Goal: Information Seeking & Learning: Learn about a topic

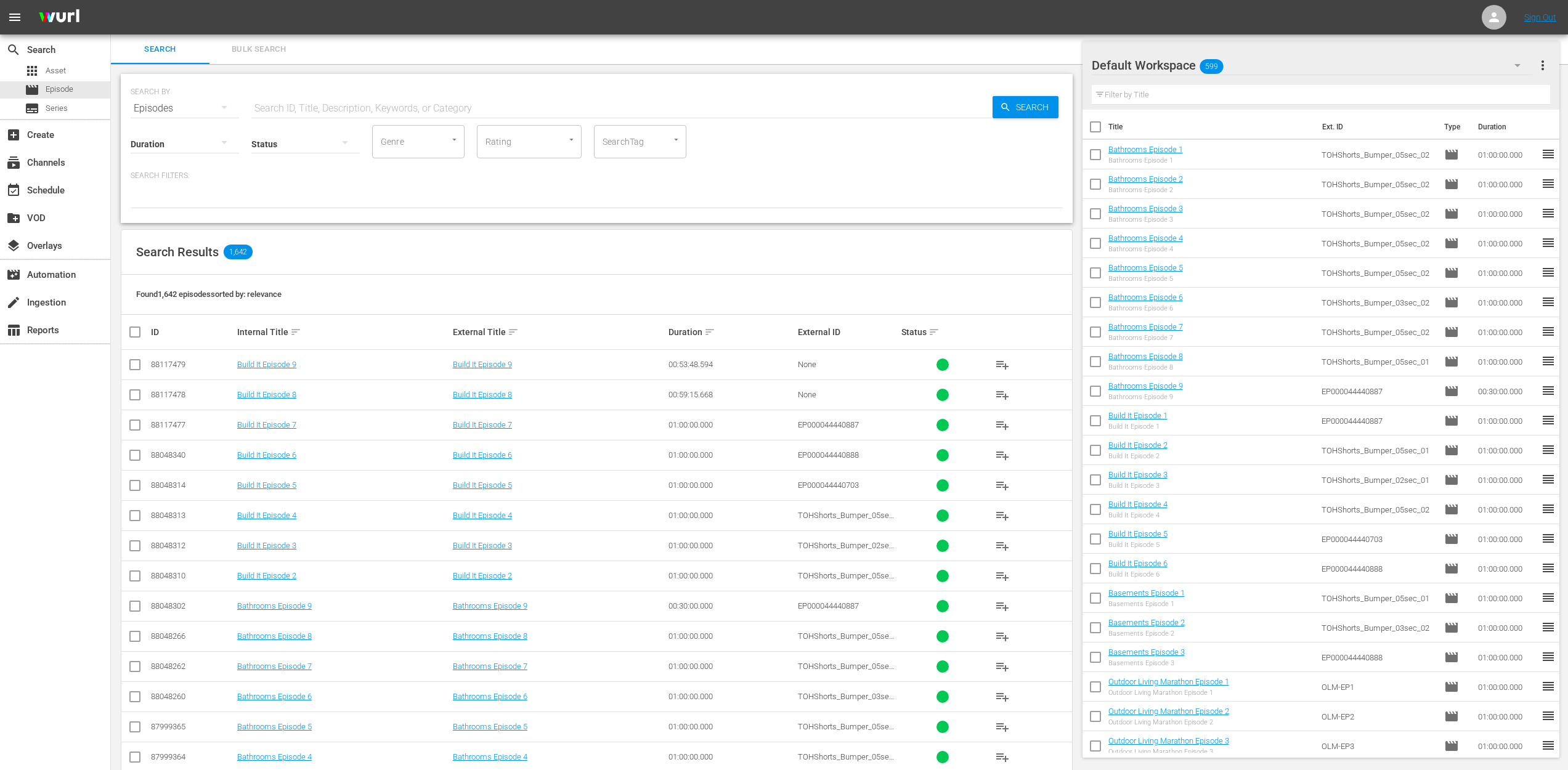
scroll to position [231, 0]
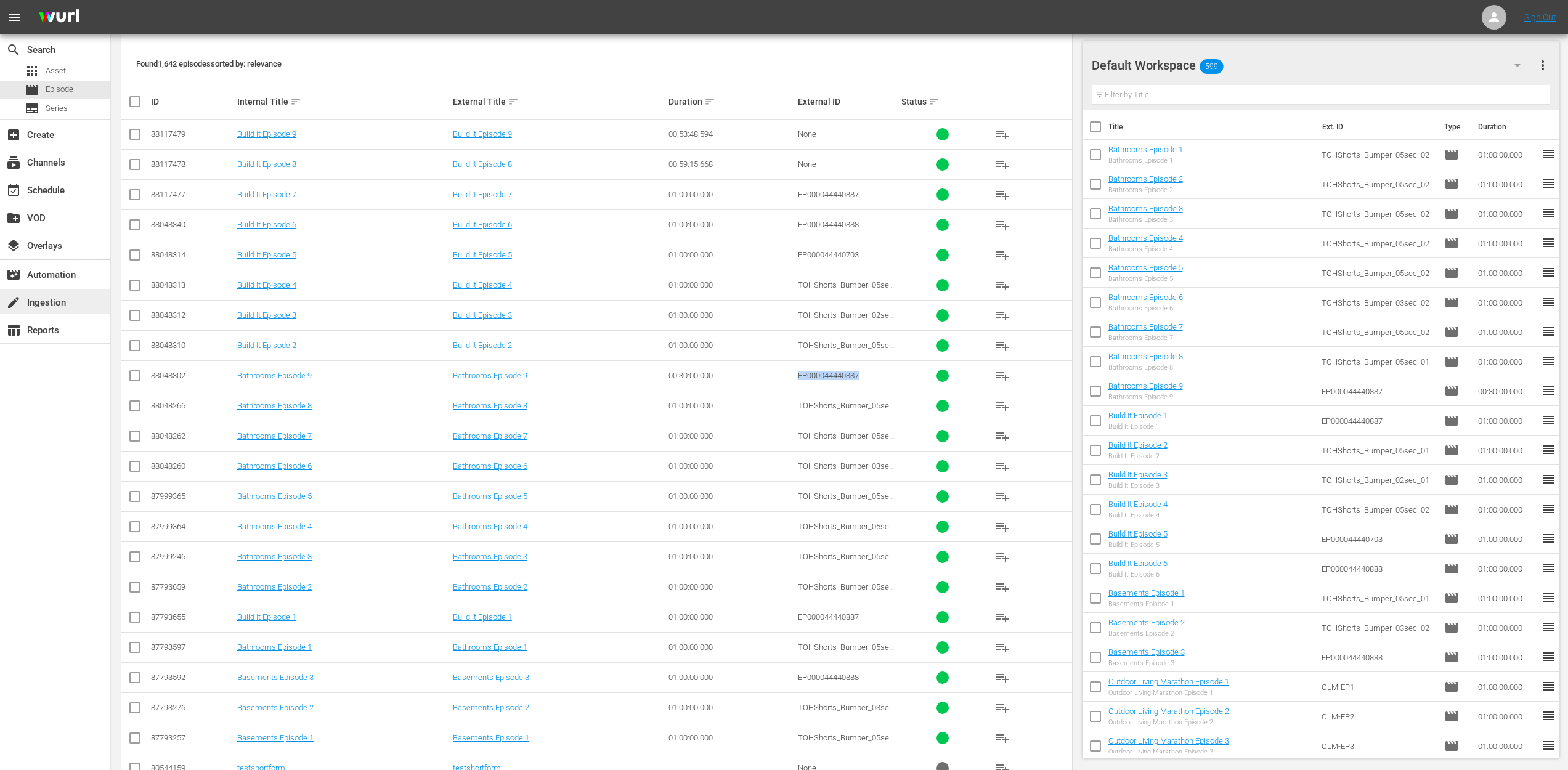
click at [47, 297] on div "create Ingestion" at bounding box center [35, 300] width 69 height 11
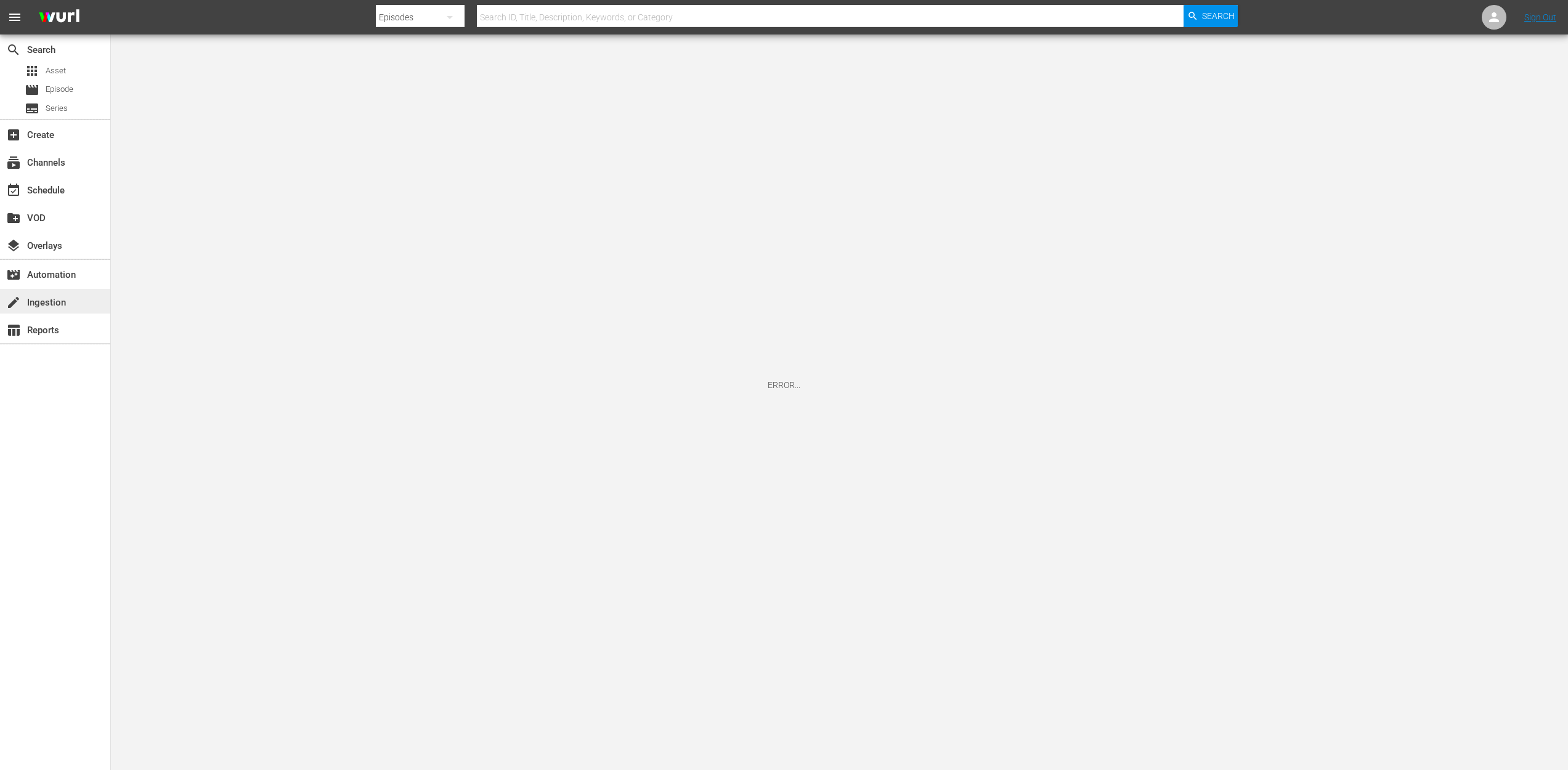
click at [49, 302] on div "create Ingestion" at bounding box center [35, 300] width 69 height 11
click at [54, 274] on div "movie_filter Automation" at bounding box center [35, 273] width 69 height 11
click at [45, 302] on div "create Ingestion" at bounding box center [35, 300] width 69 height 11
click at [61, 106] on span "Series" at bounding box center [56, 108] width 22 height 12
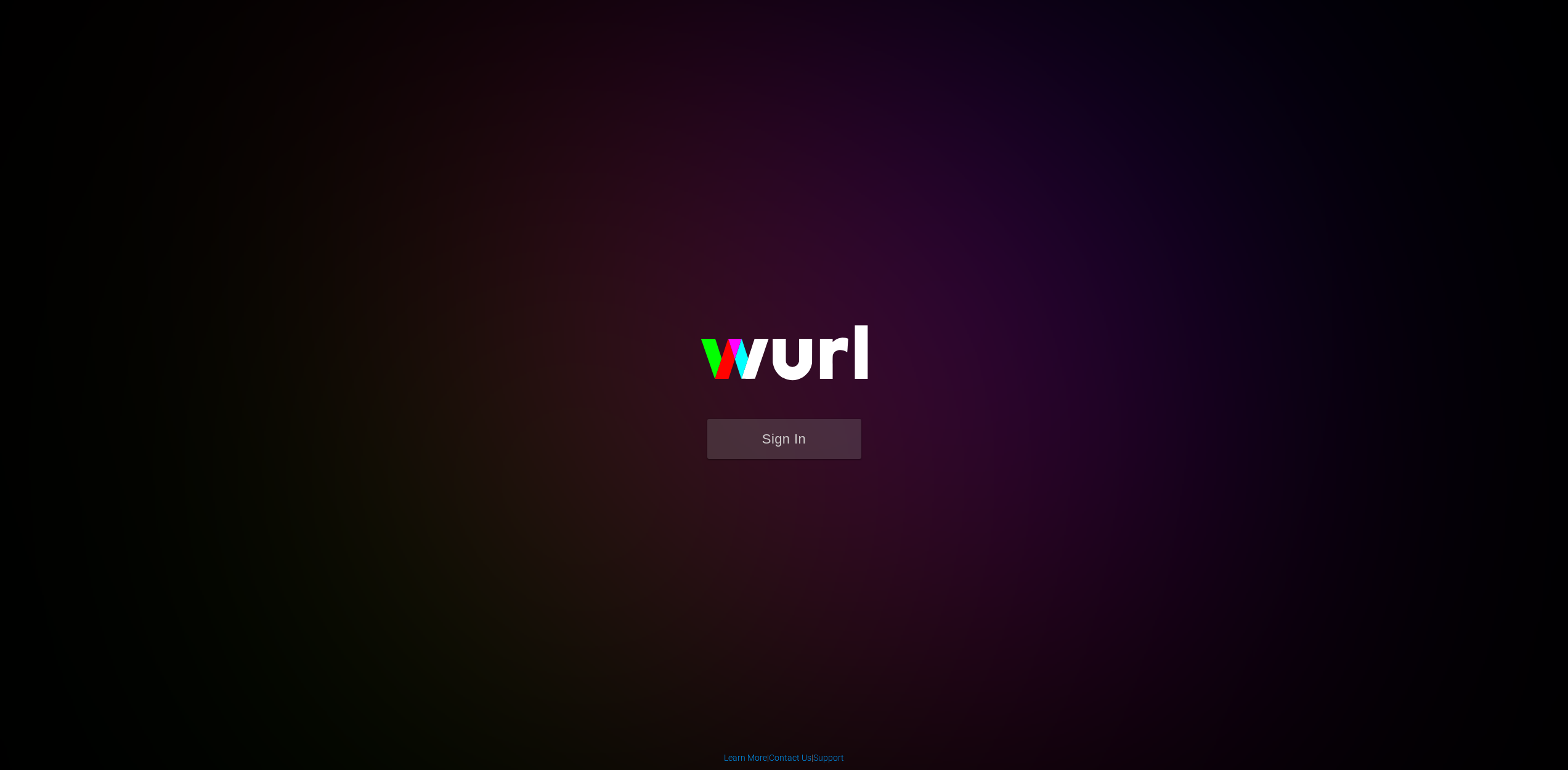
click at [788, 430] on button "Sign In" at bounding box center [784, 439] width 154 height 40
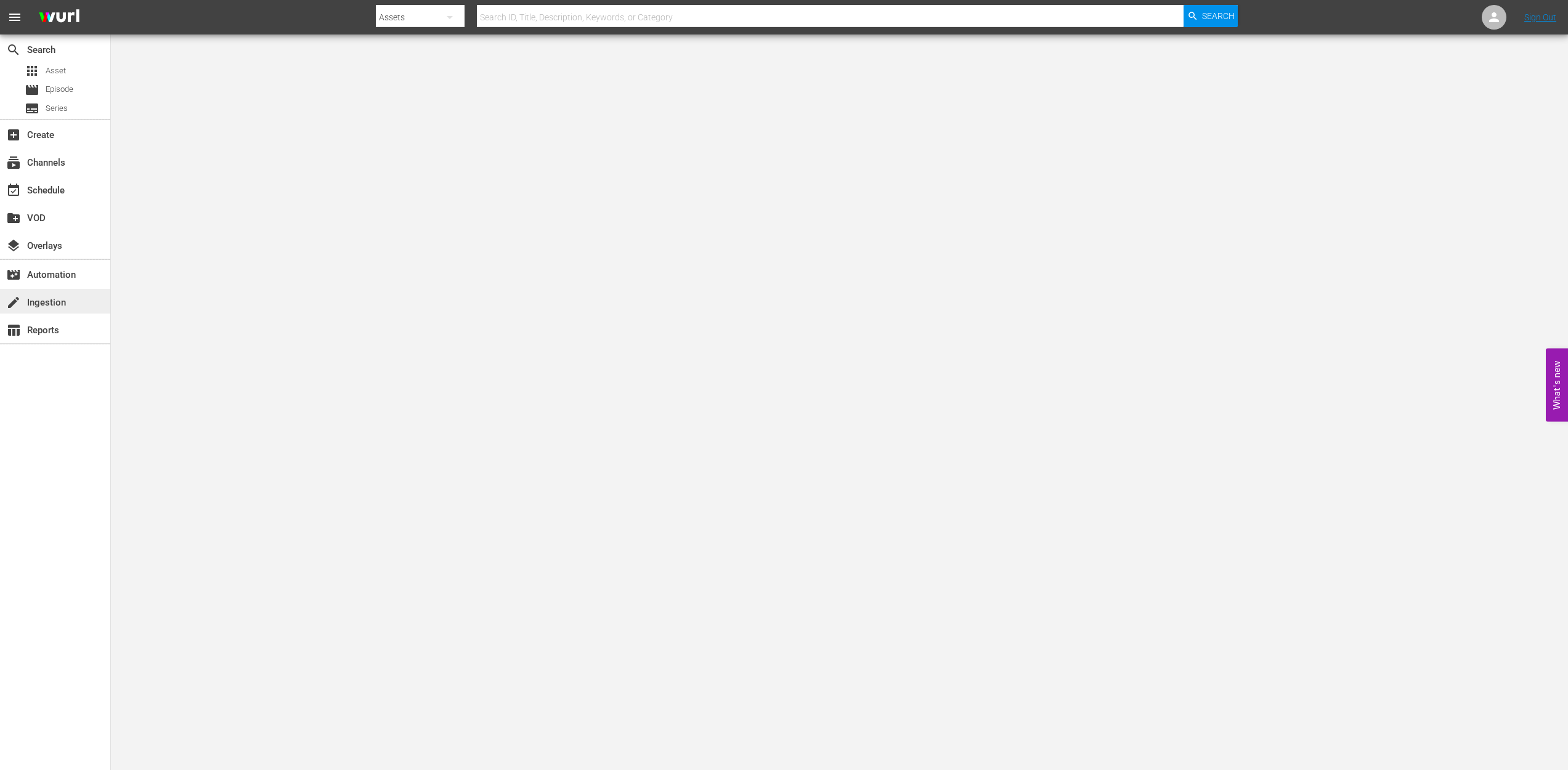
click at [49, 305] on div "create Ingestion" at bounding box center [35, 300] width 69 height 11
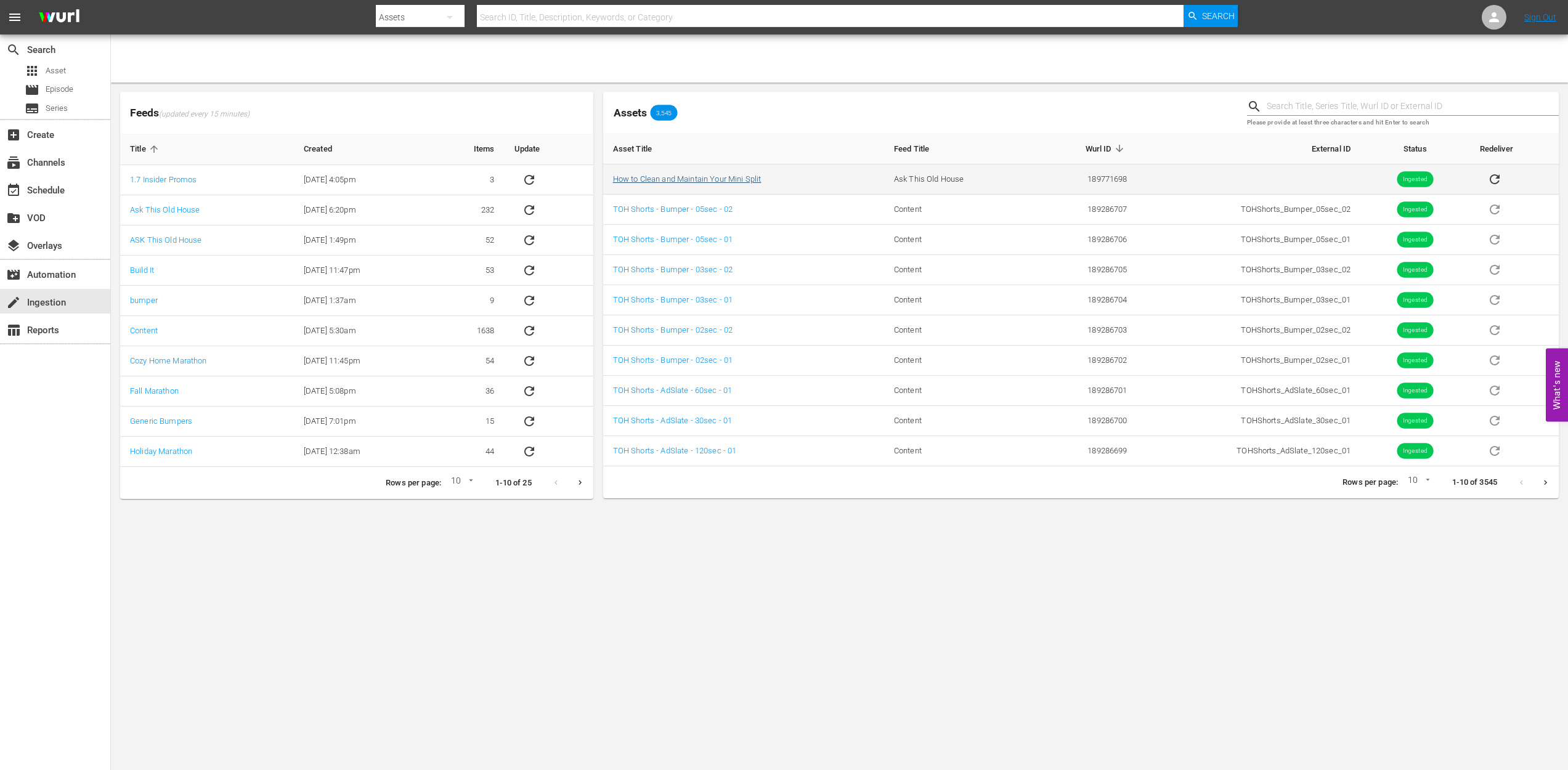
click at [703, 180] on link "How to Clean and Maintain Your Mini Split" at bounding box center [687, 178] width 148 height 9
click at [533, 1] on nav "menu Search By Assets Search ID, Title, Description, Keywords, or Category Sear…" at bounding box center [784, 17] width 1568 height 35
click at [533, 13] on input "text" at bounding box center [830, 17] width 707 height 30
click at [54, 74] on span "Asset" at bounding box center [56, 71] width 20 height 12
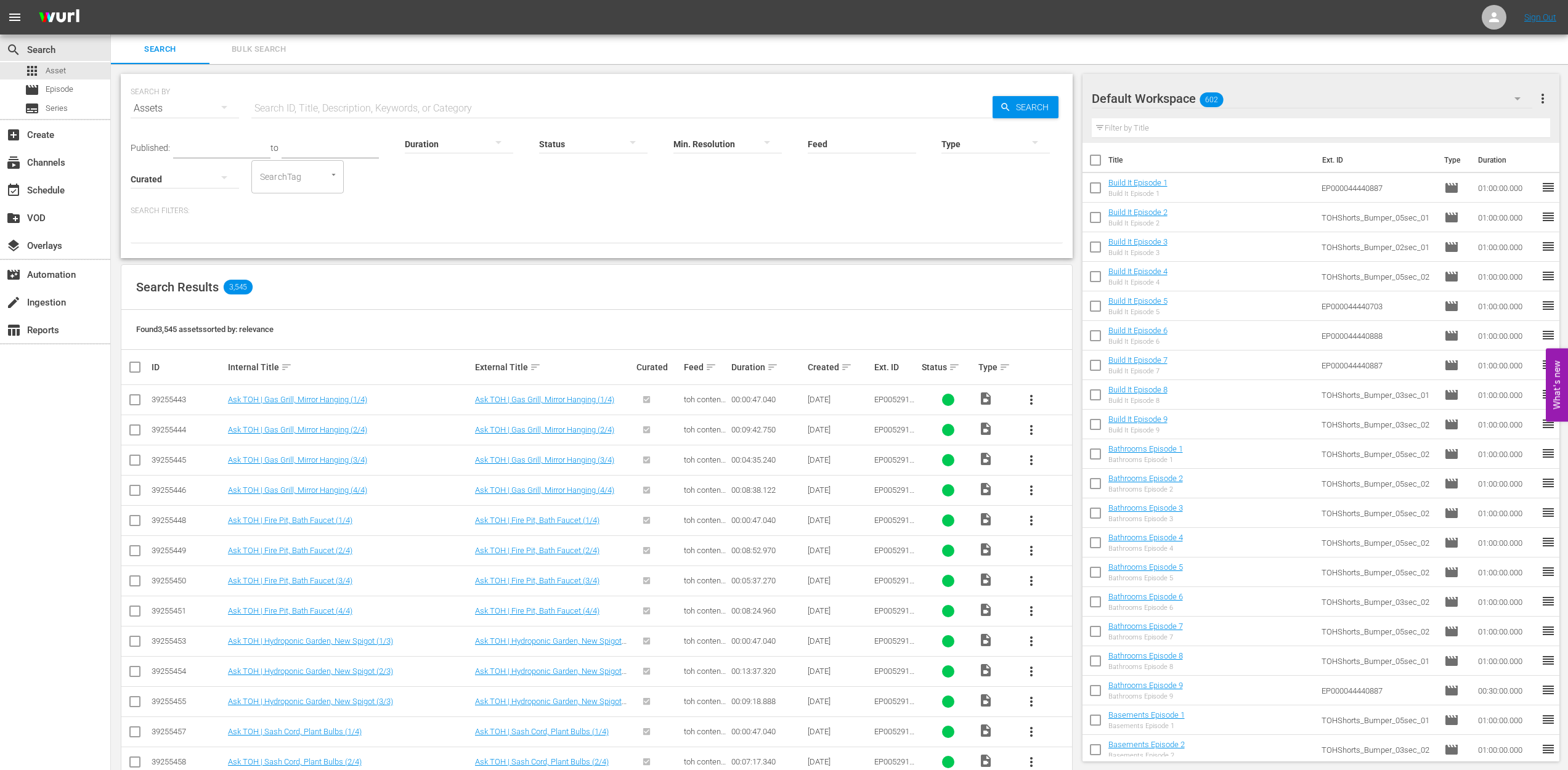
click at [337, 178] on icon "Open" at bounding box center [333, 174] width 9 height 9
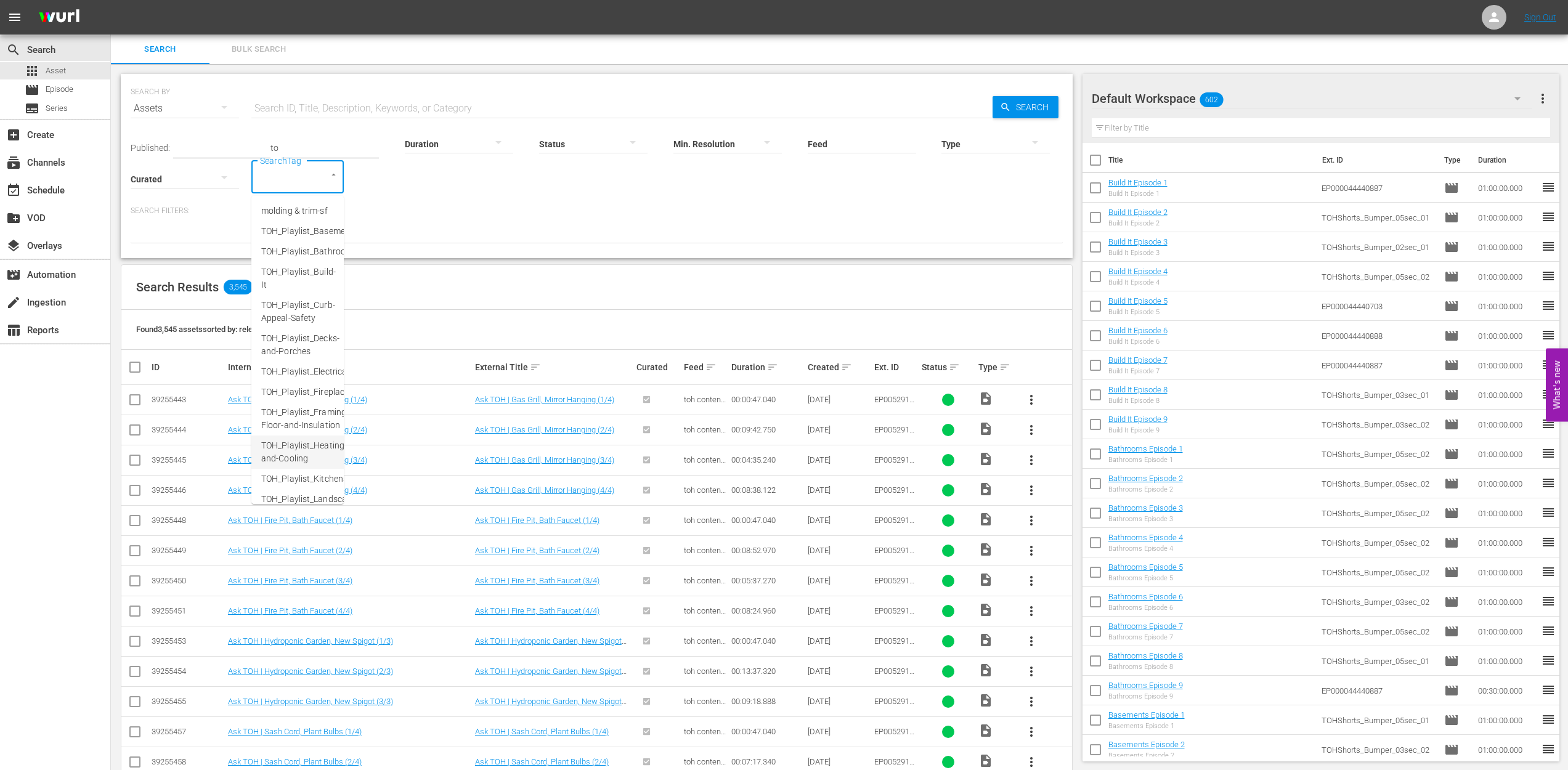
click at [288, 444] on span "TOH_Playlist_Heating-and-Cooling" at bounding box center [303, 452] width 85 height 26
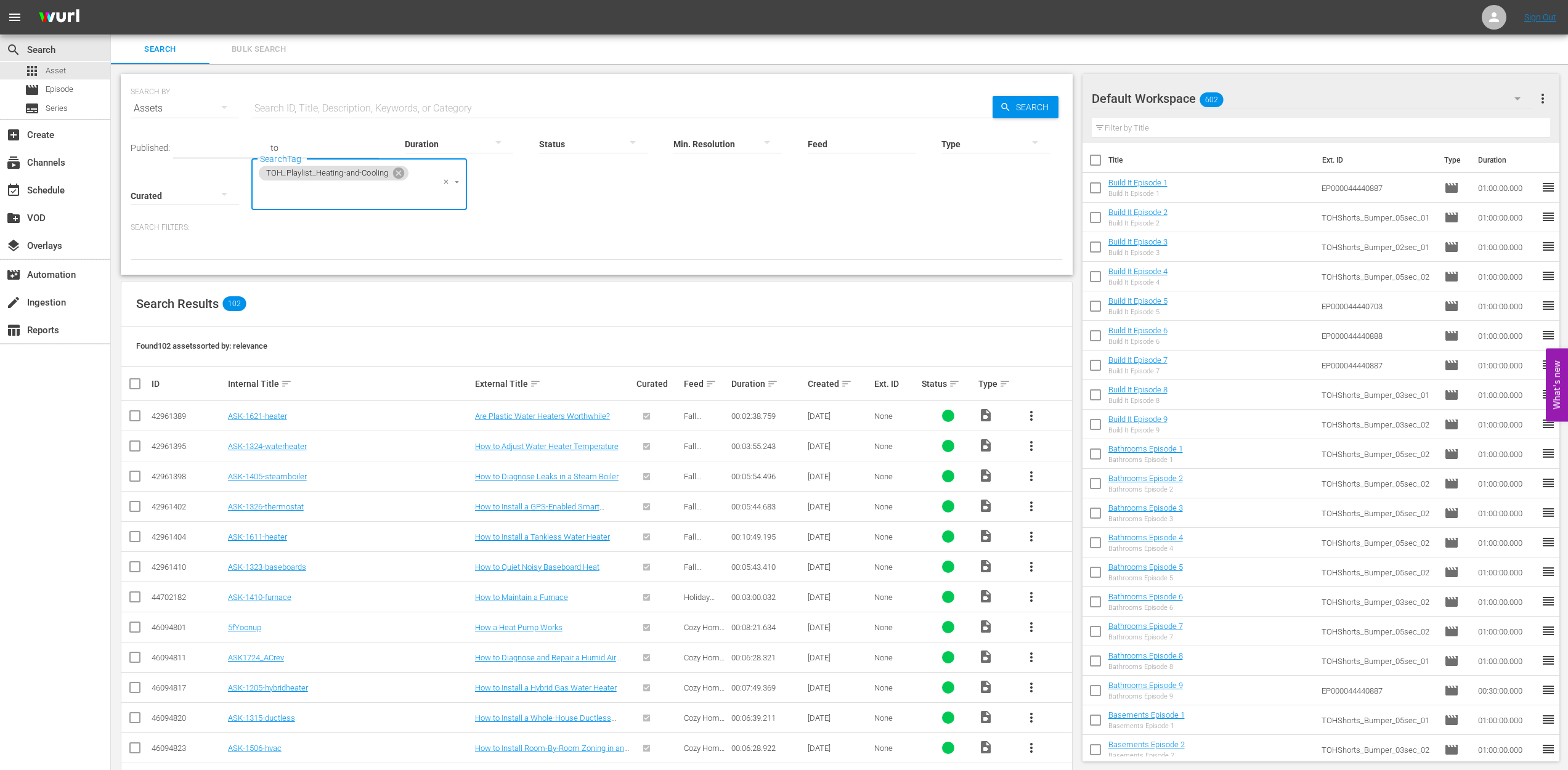
click at [846, 384] on table "ID Internal Title sort External Title sort Curated Feed sort Duration sort Crea…" at bounding box center [596, 384] width 950 height 35
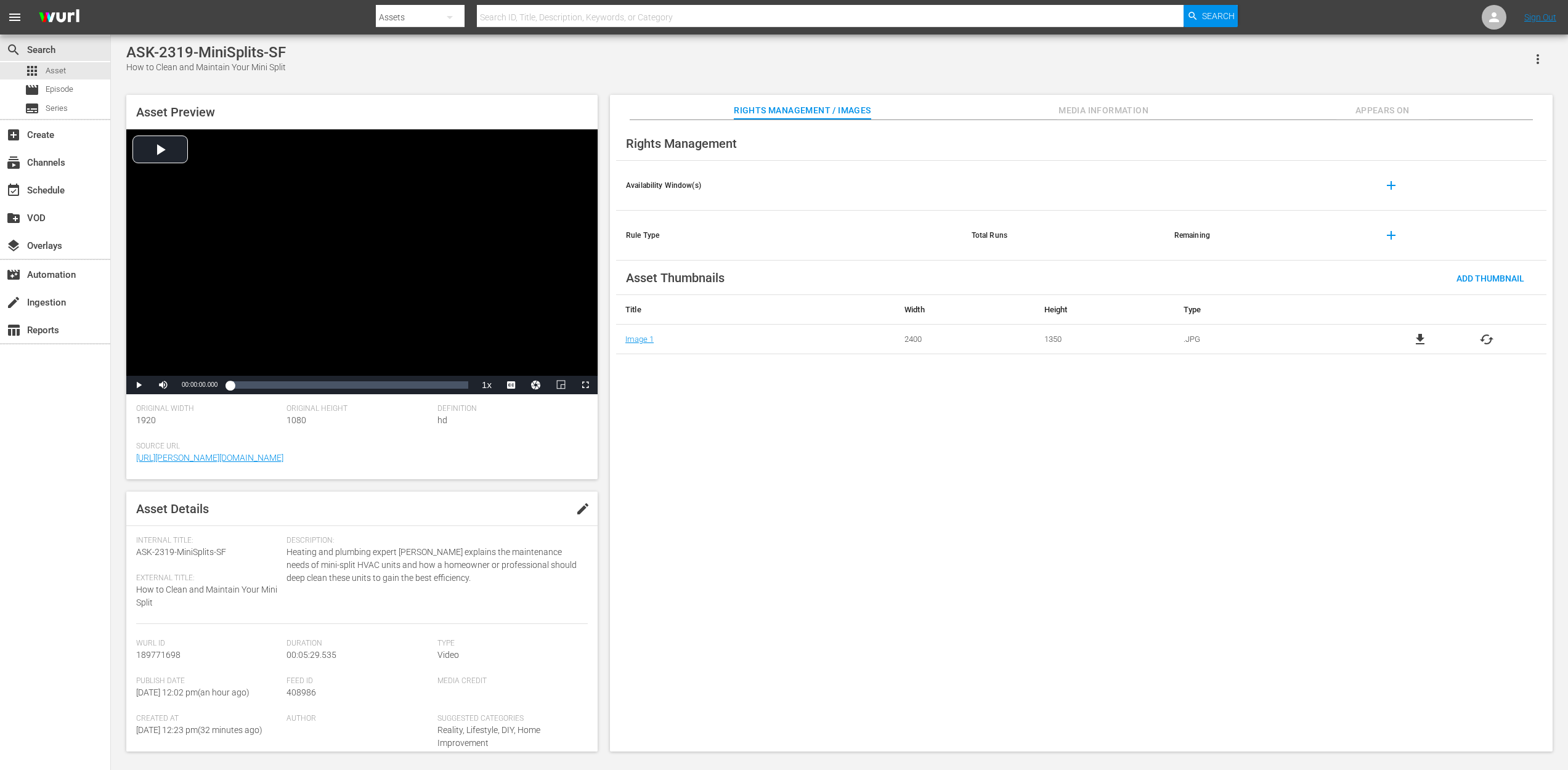
click at [1126, 104] on span "Media Information" at bounding box center [1103, 111] width 92 height 16
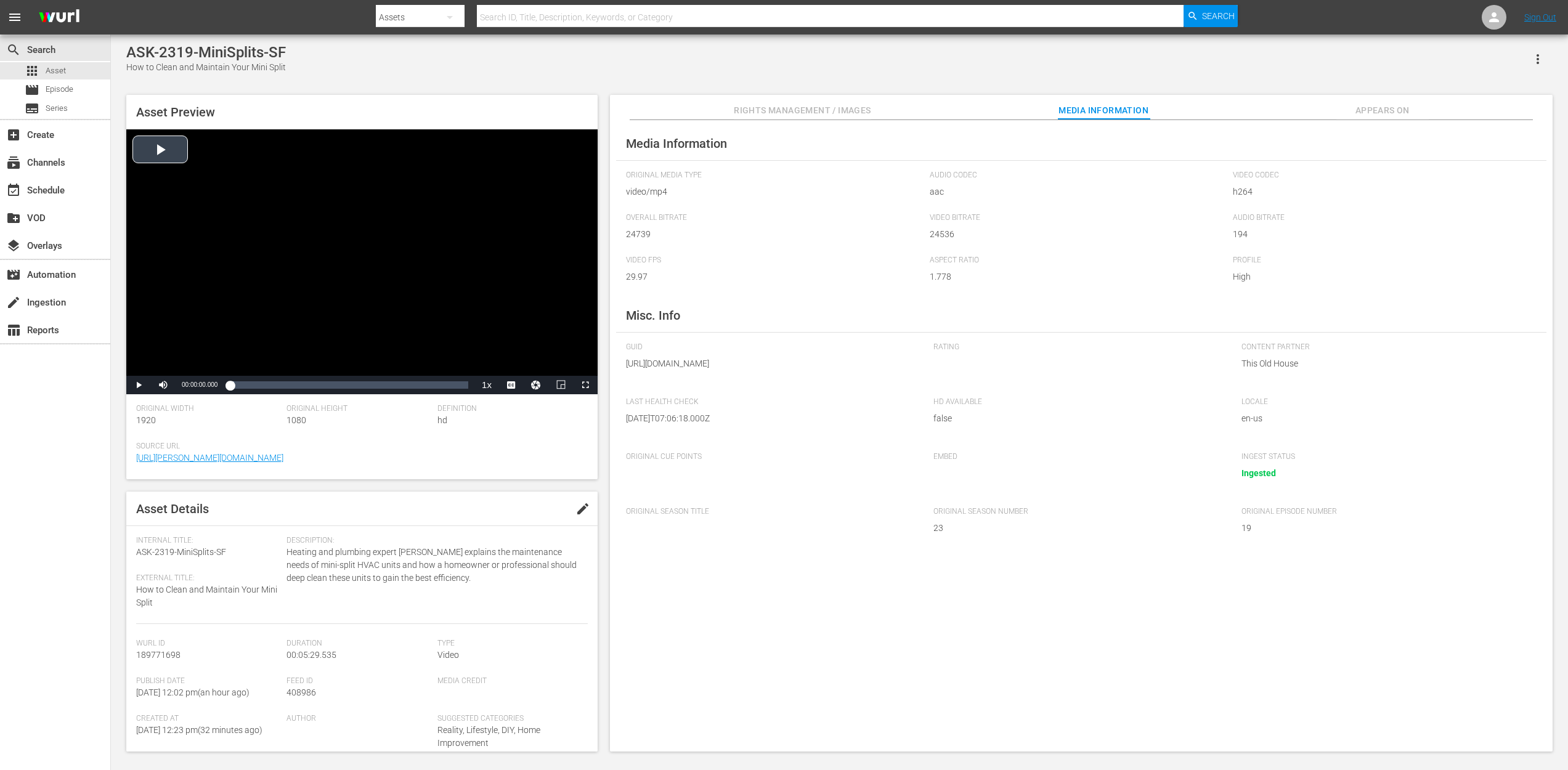
click at [138, 385] on span "Video Player" at bounding box center [138, 385] width 0 height 0
